Goal: Task Accomplishment & Management: Manage account settings

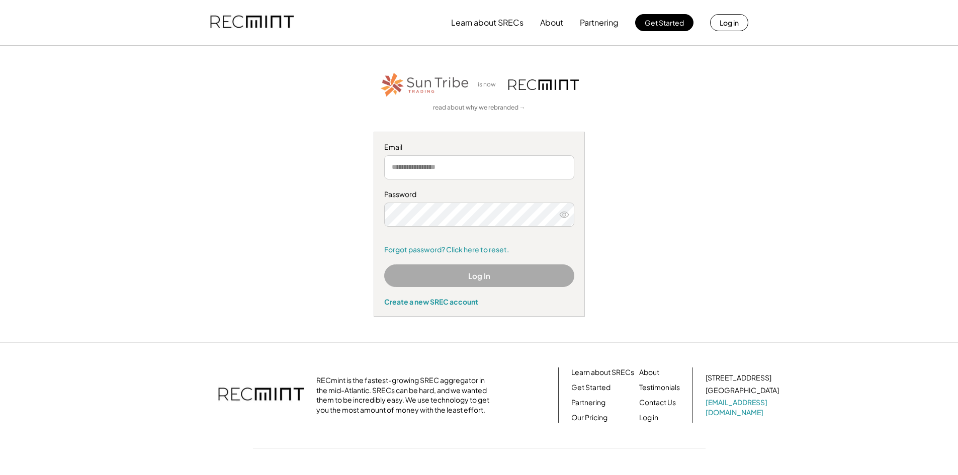
click at [403, 171] on input "email" at bounding box center [479, 167] width 190 height 24
type input "**********"
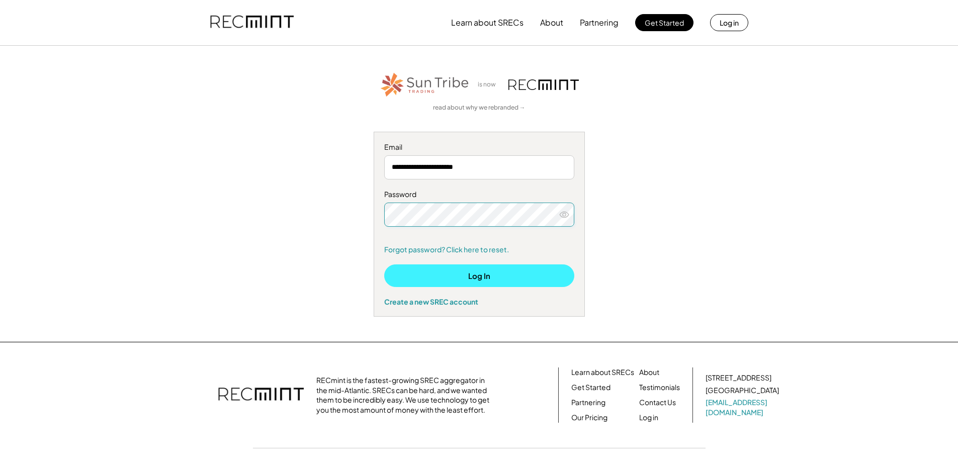
click at [473, 277] on button "Log In" at bounding box center [479, 276] width 190 height 23
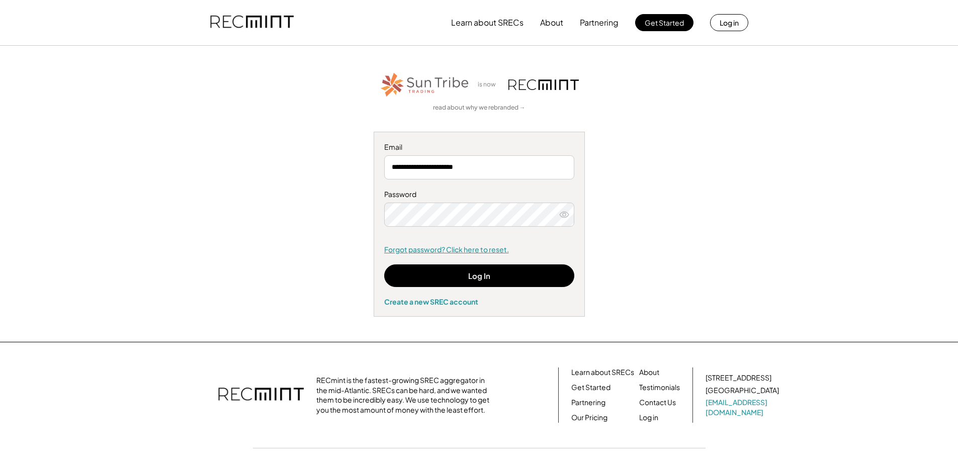
click at [484, 249] on link "Forgot password? Click here to reset." at bounding box center [479, 250] width 190 height 10
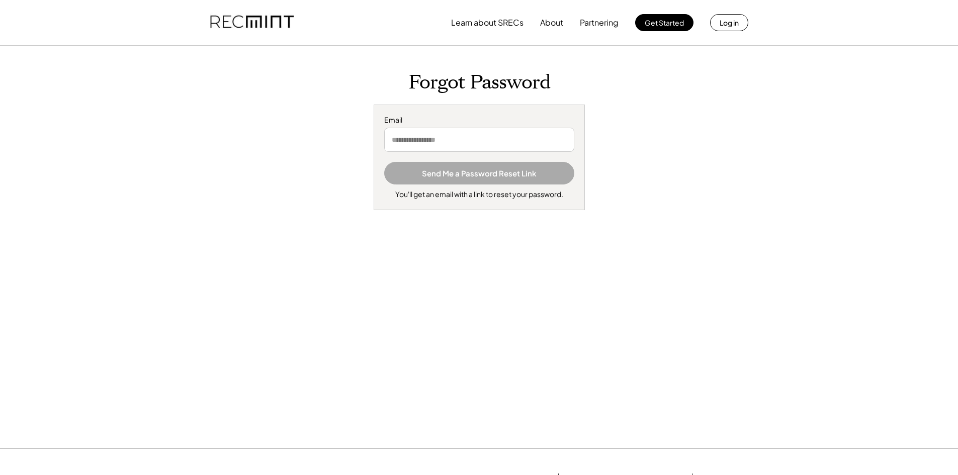
click at [434, 141] on input "email" at bounding box center [479, 140] width 190 height 24
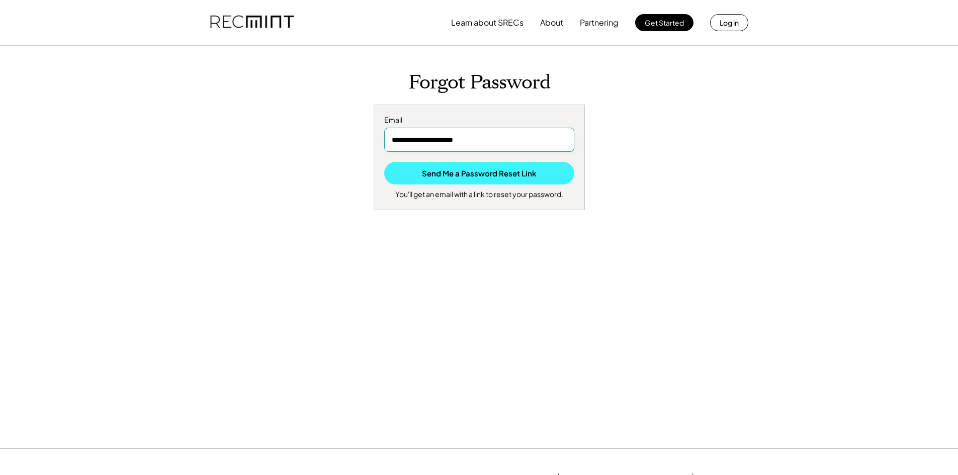
type input "**********"
click at [456, 178] on button "Send Me a Password Reset Link" at bounding box center [479, 173] width 190 height 23
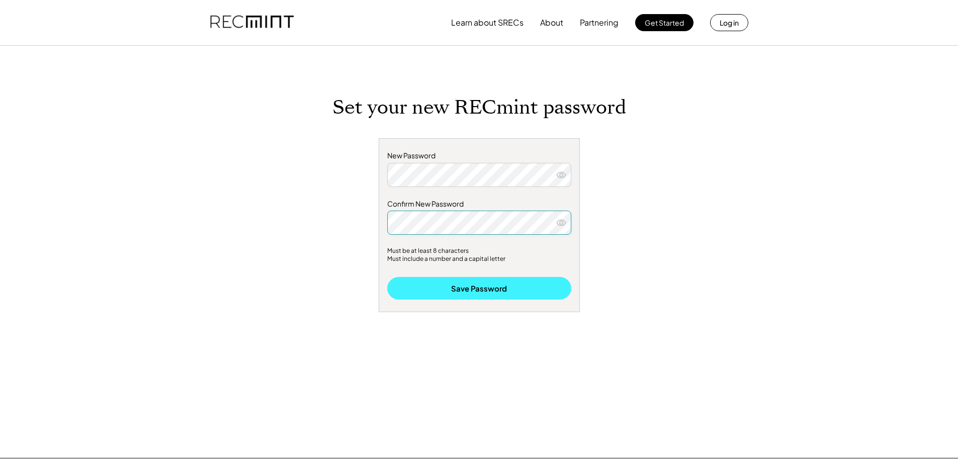
click at [467, 284] on button "Save Password" at bounding box center [479, 288] width 184 height 23
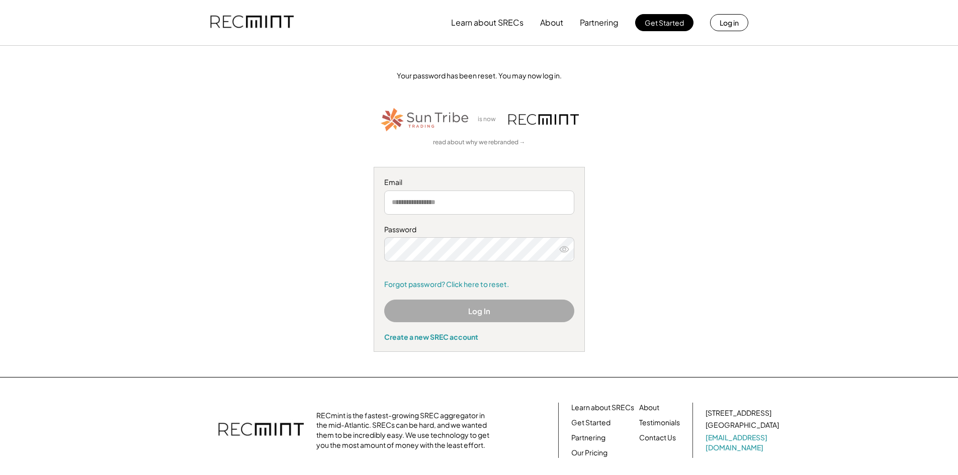
click at [429, 205] on input "email" at bounding box center [479, 203] width 190 height 24
type input "*"
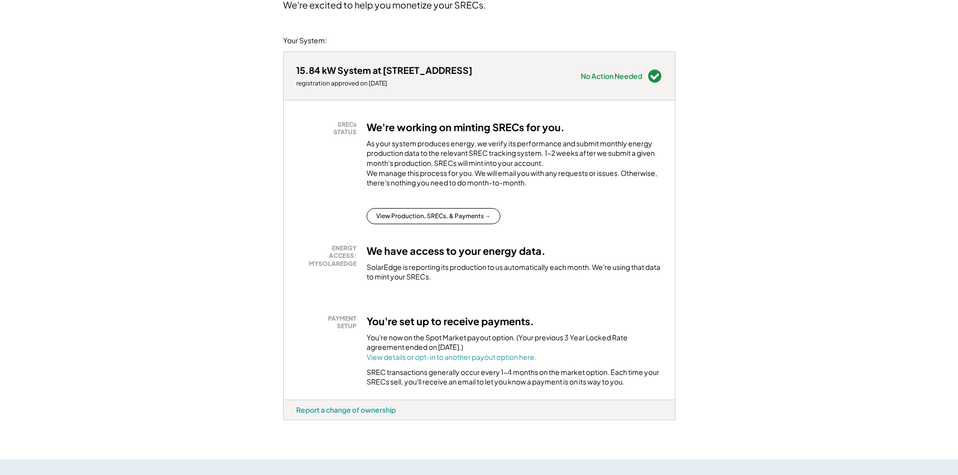
scroll to position [151, 0]
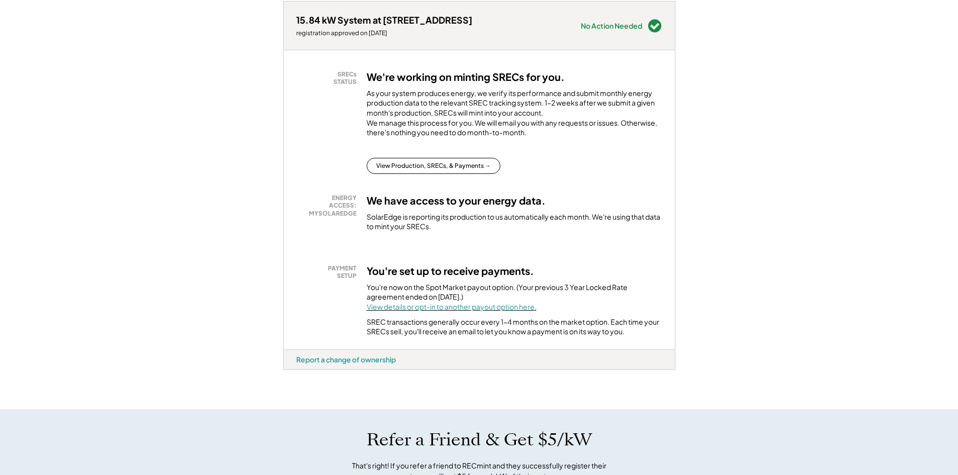
click at [405, 311] on font "View details or opt-in to another payout option here." at bounding box center [452, 306] width 170 height 9
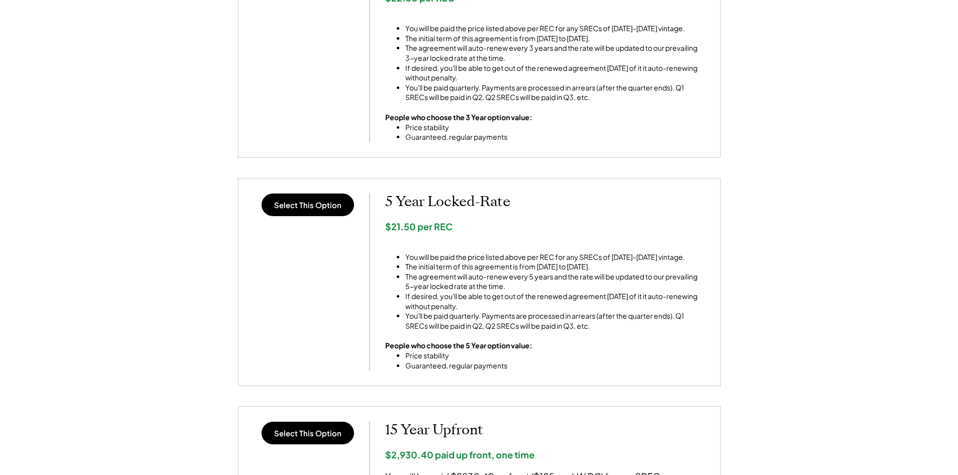
scroll to position [704, 0]
